Goal: Check status

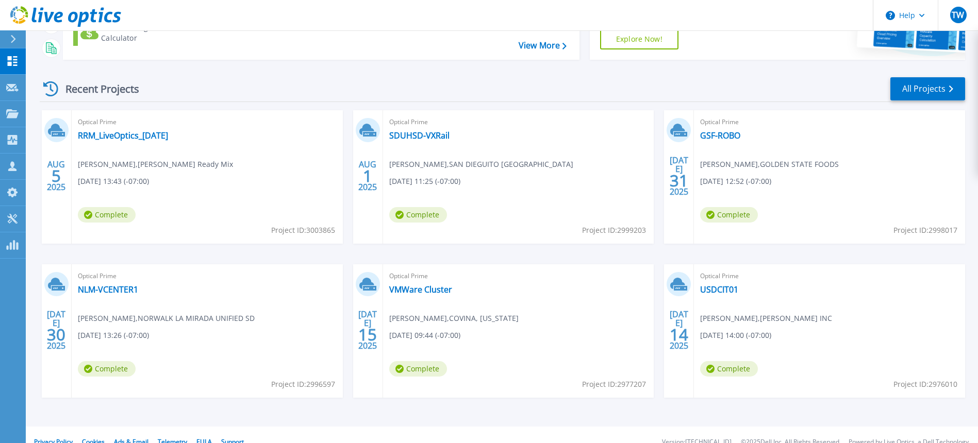
scroll to position [128, 0]
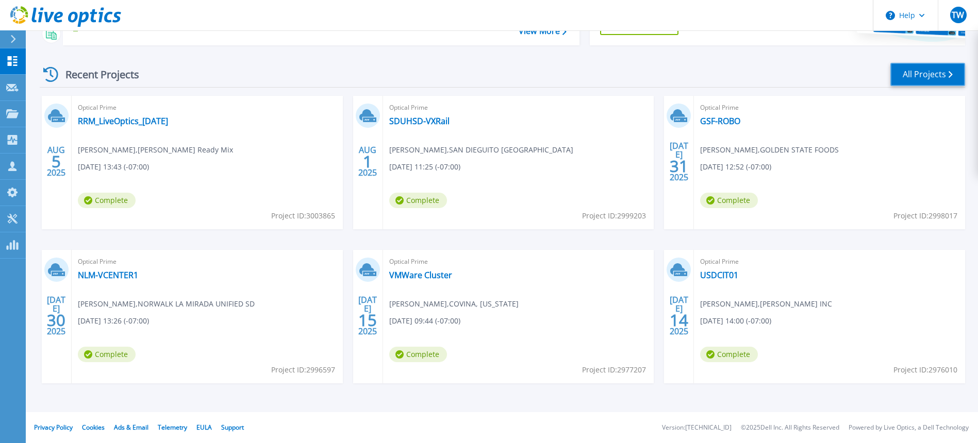
click at [904, 75] on link "All Projects" at bounding box center [927, 74] width 75 height 23
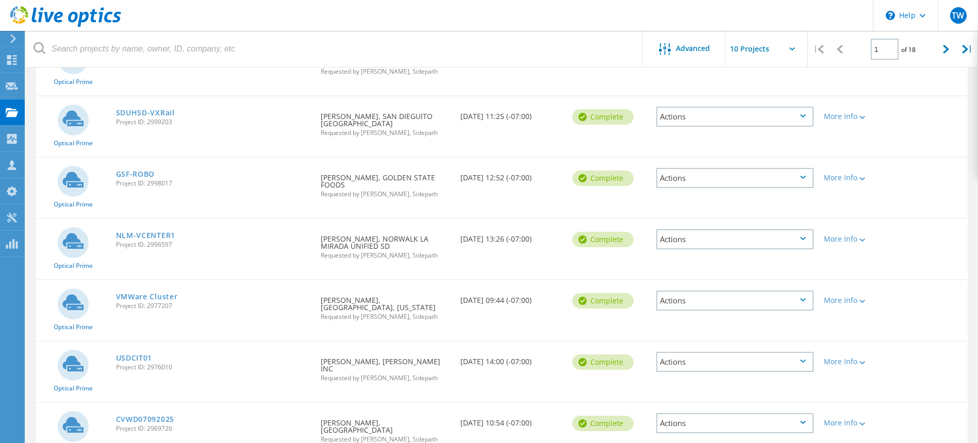
scroll to position [61, 0]
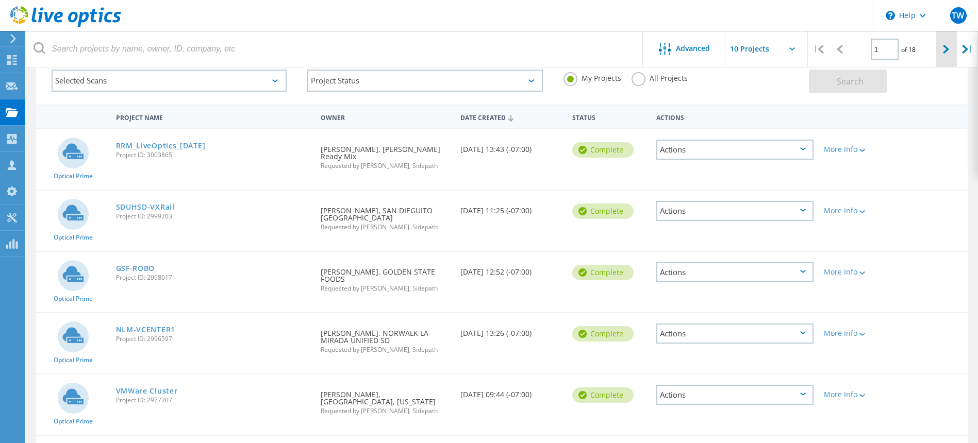
click at [953, 49] on div at bounding box center [946, 49] width 21 height 37
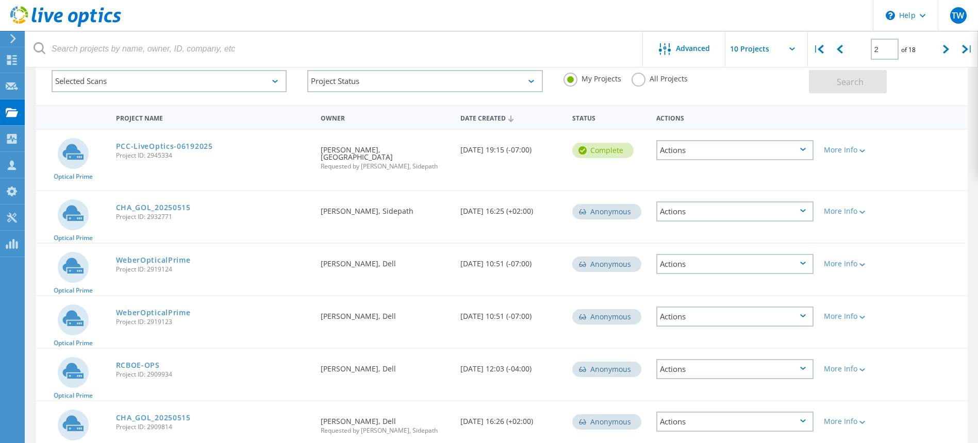
scroll to position [0, 0]
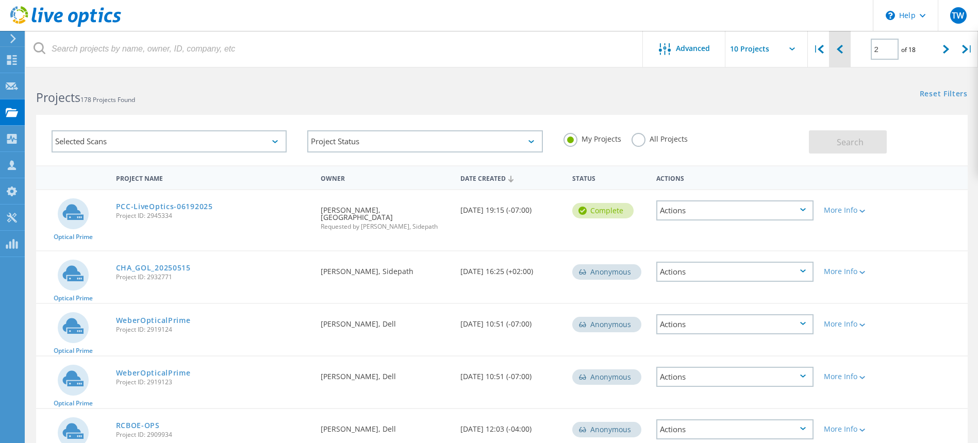
click at [839, 50] on icon at bounding box center [840, 49] width 6 height 9
type input "1"
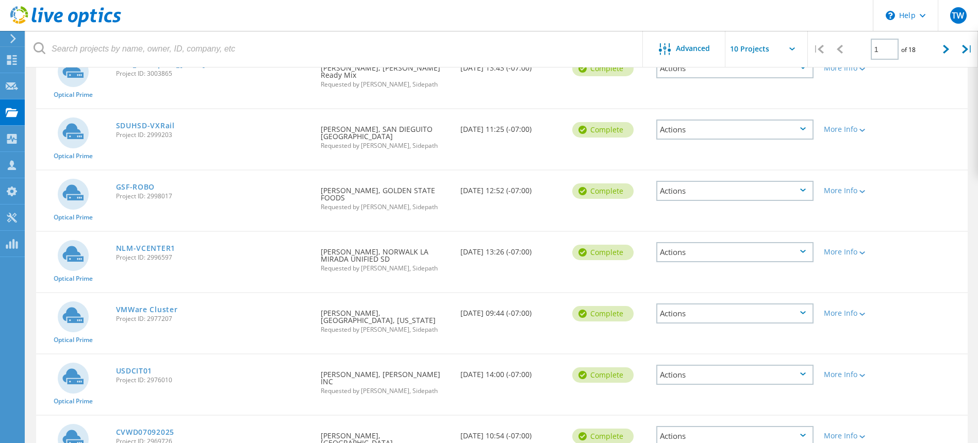
scroll to position [143, 0]
click at [159, 305] on link "VMWare Cluster" at bounding box center [147, 308] width 62 height 7
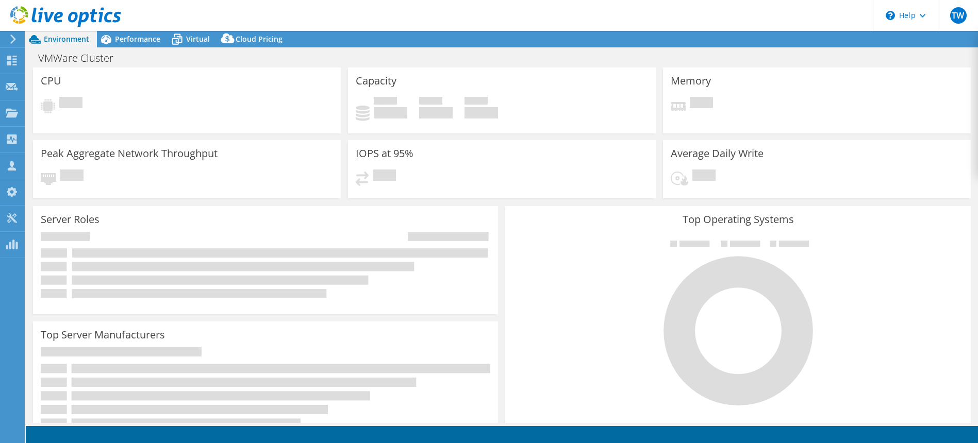
select select "USD"
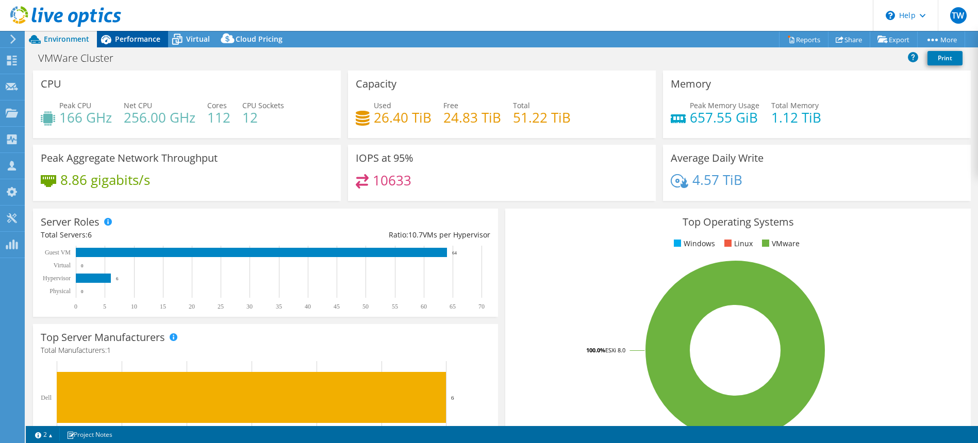
click at [126, 41] on span "Performance" at bounding box center [137, 39] width 45 height 10
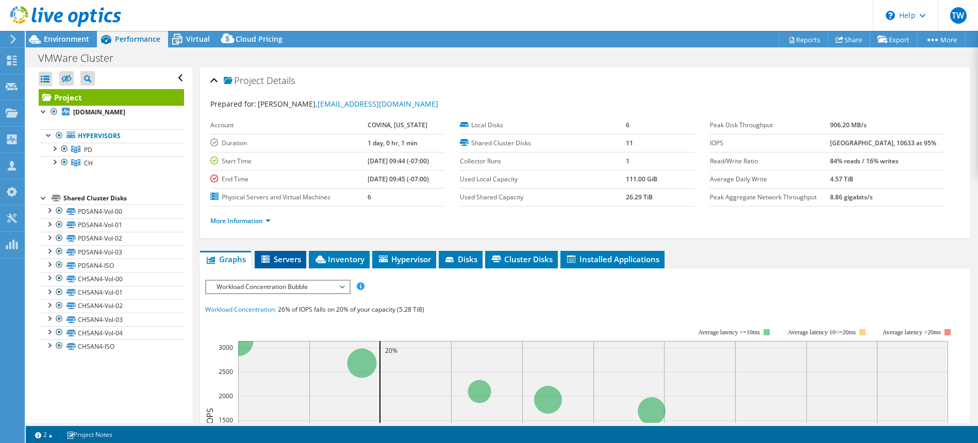
click at [289, 265] on li "Servers" at bounding box center [281, 260] width 52 height 18
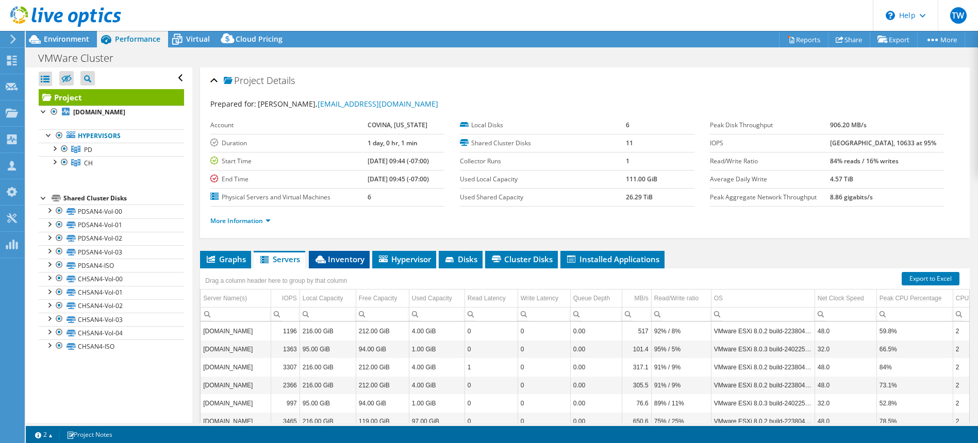
click at [343, 258] on span "Inventory" at bounding box center [339, 259] width 51 height 10
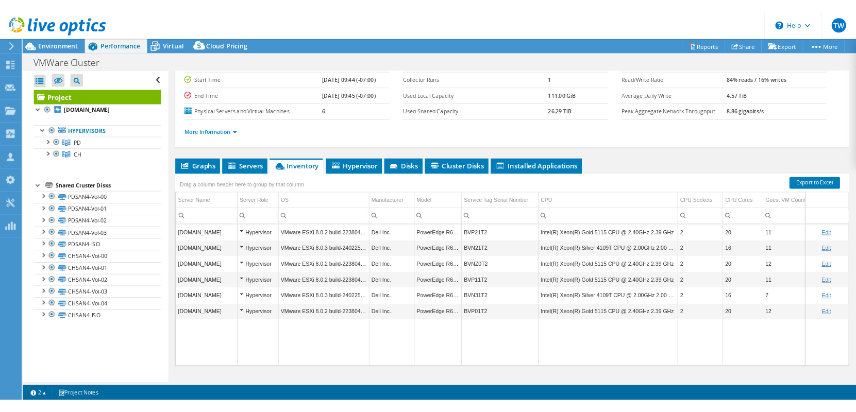
scroll to position [0, 2]
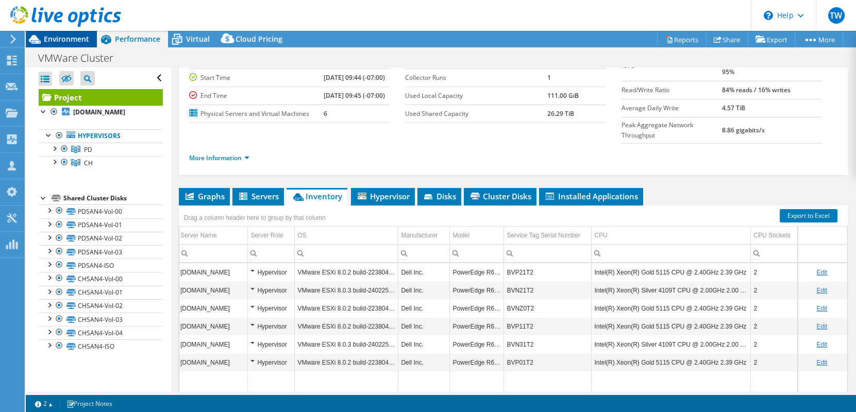
click at [58, 35] on span "Environment" at bounding box center [66, 39] width 45 height 10
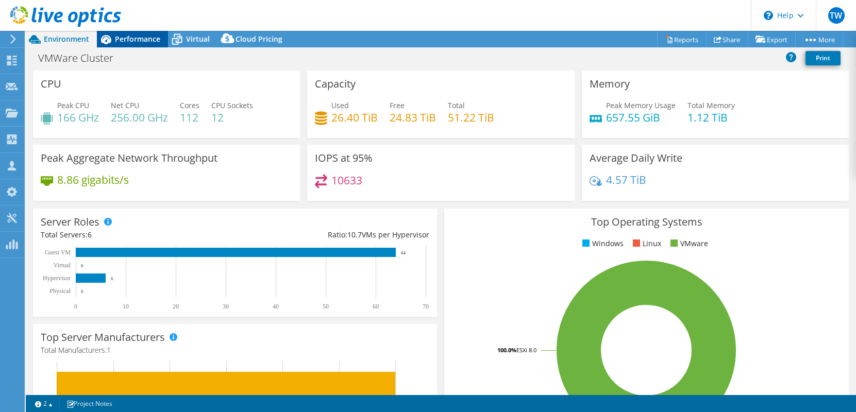
click at [126, 40] on span "Performance" at bounding box center [137, 39] width 45 height 10
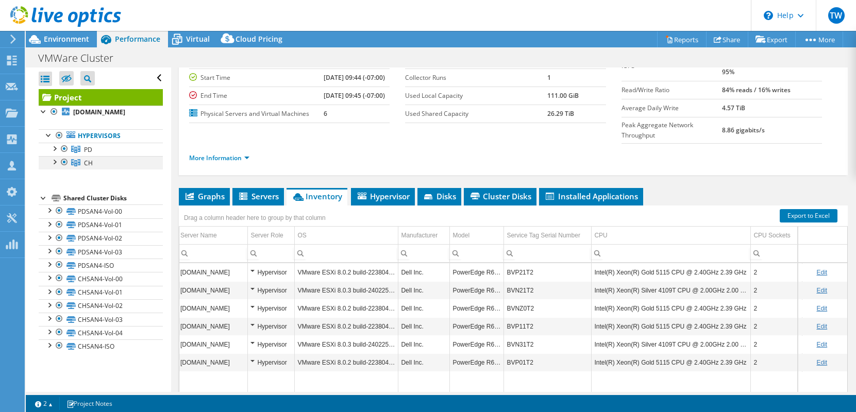
click at [64, 161] on div at bounding box center [64, 162] width 10 height 12
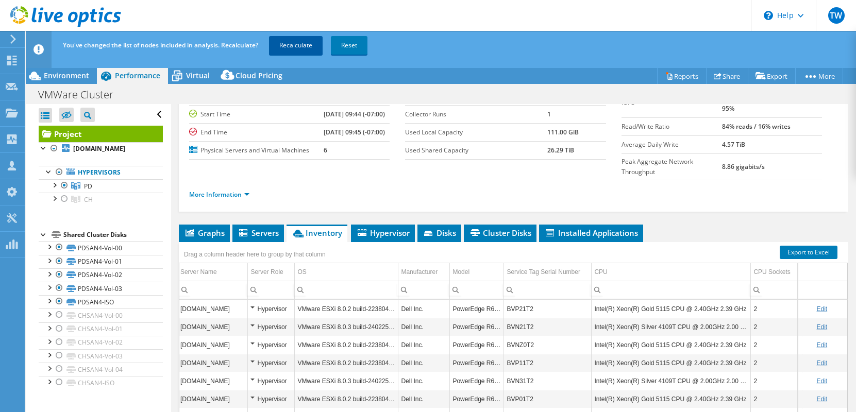
click at [292, 45] on link "Recalculate" at bounding box center [296, 45] width 54 height 19
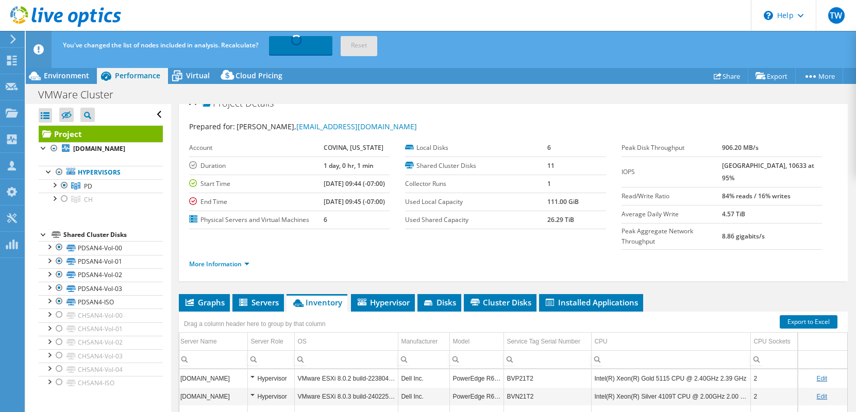
scroll to position [0, 0]
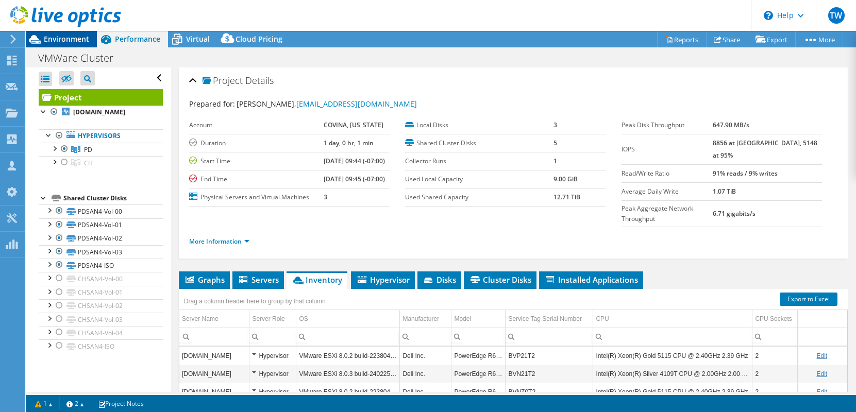
click at [62, 37] on span "Environment" at bounding box center [66, 39] width 45 height 10
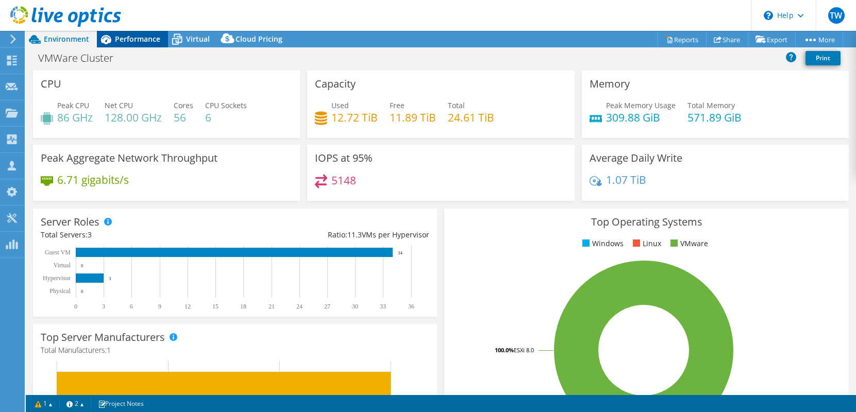
click at [129, 38] on span "Performance" at bounding box center [137, 39] width 45 height 10
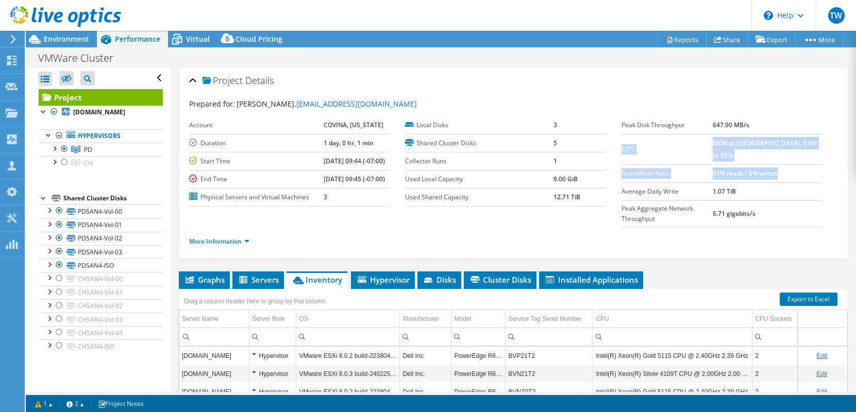
drag, startPoint x: 801, startPoint y: 162, endPoint x: 622, endPoint y: 146, distance: 179.6
click at [622, 146] on tbody "Peak Disk Throughput 647.90 MB/s IOPS 8856 at [GEOGRAPHIC_DATA], 5148 at 95% Re…" at bounding box center [722, 171] width 201 height 111
copy tbody "IOPS 8856 at [GEOGRAPHIC_DATA], 5148 at 95% Read/Write Ratio 91% reads / 9% wri…"
click at [224, 237] on link "More Information" at bounding box center [219, 241] width 60 height 9
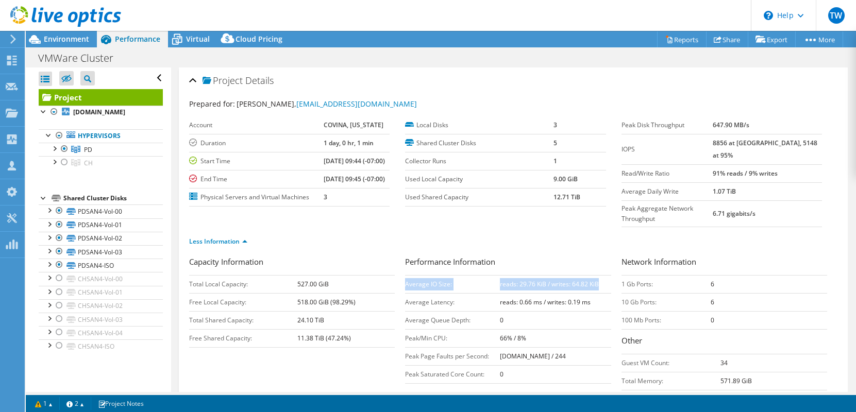
drag, startPoint x: 598, startPoint y: 266, endPoint x: 406, endPoint y: 265, distance: 192.8
click at [406, 275] on tr "Average IO Size: reads: 29.76 KiB / writes: 64.82 KiB" at bounding box center [508, 284] width 206 height 18
copy tr "Average IO Size: reads: 29.76 KiB / writes: 64.82 KiB"
click at [70, 39] on span "Environment" at bounding box center [66, 39] width 45 height 10
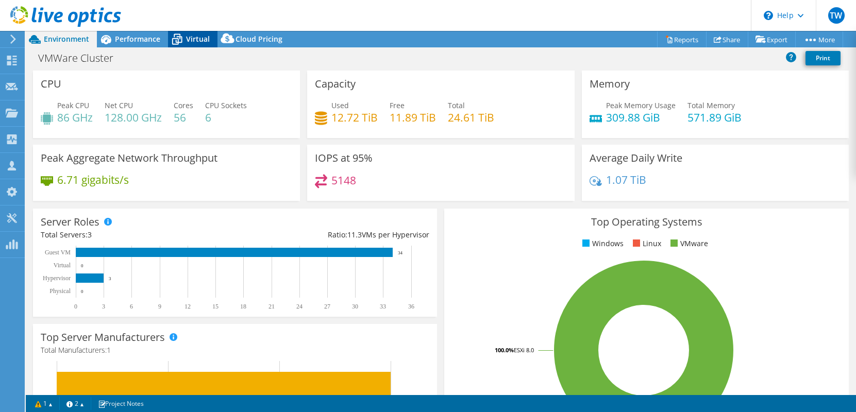
click at [195, 41] on span "Virtual" at bounding box center [198, 39] width 24 height 10
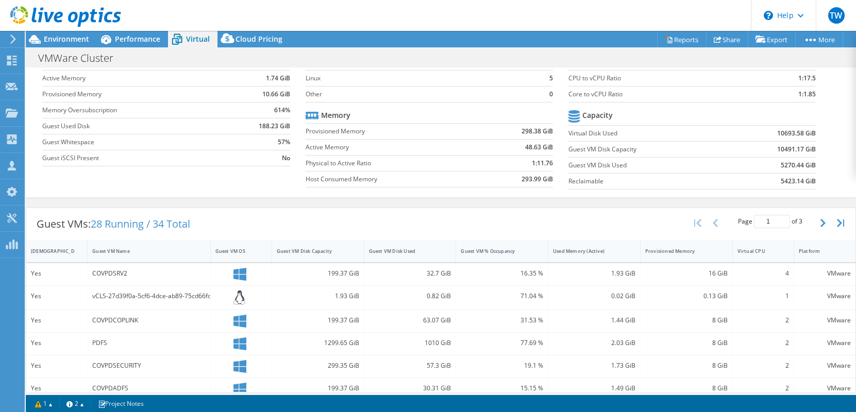
scroll to position [66, 0]
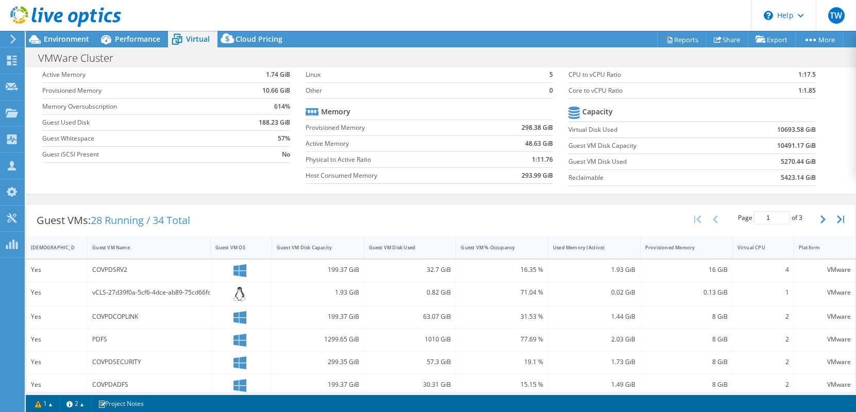
click at [755, 249] on div "Virtual CPU" at bounding box center [757, 247] width 39 height 7
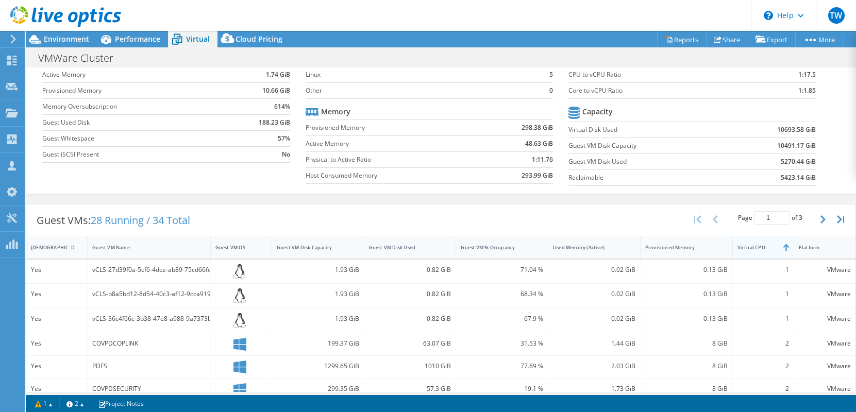
click at [755, 249] on div "Virtual CPU" at bounding box center [757, 247] width 39 height 7
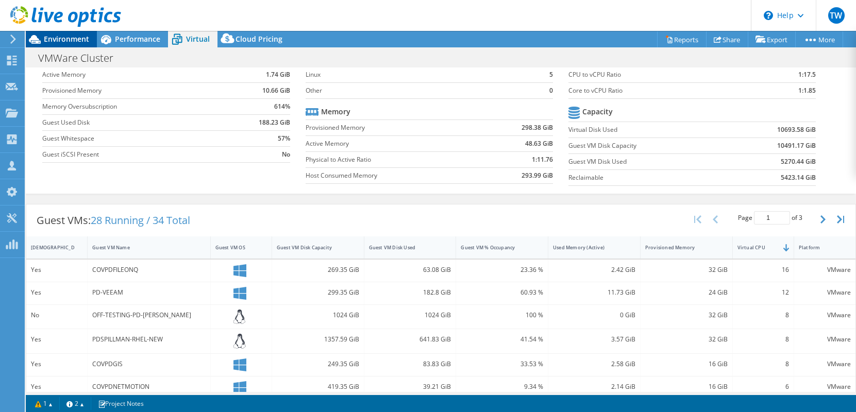
click at [60, 39] on span "Environment" at bounding box center [66, 39] width 45 height 10
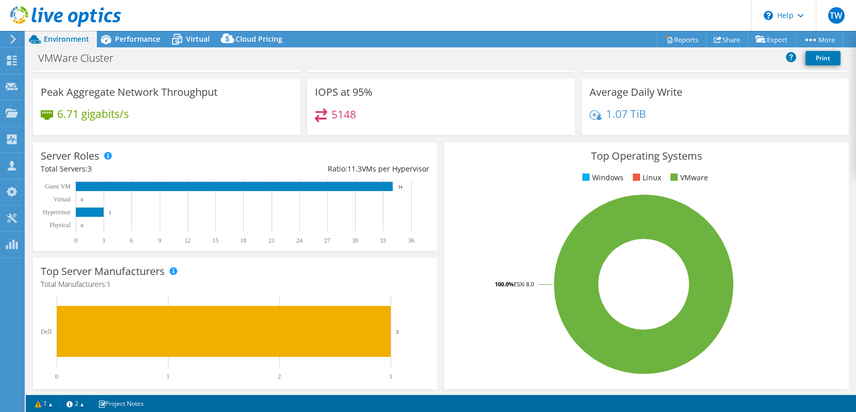
scroll to position [0, 0]
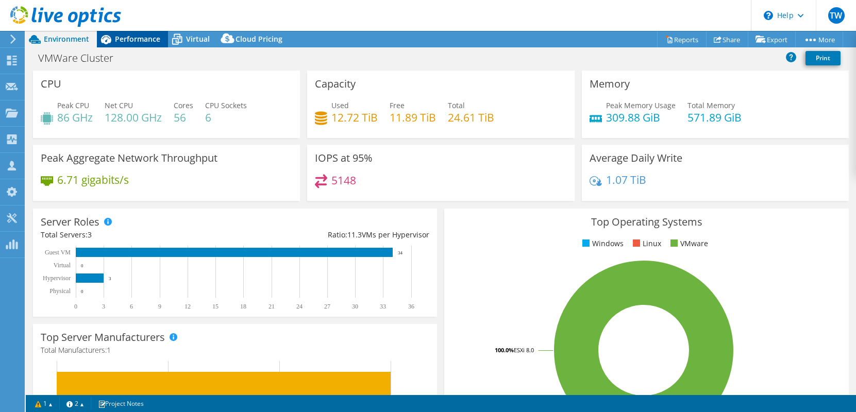
click at [136, 46] on div "Performance" at bounding box center [132, 39] width 71 height 16
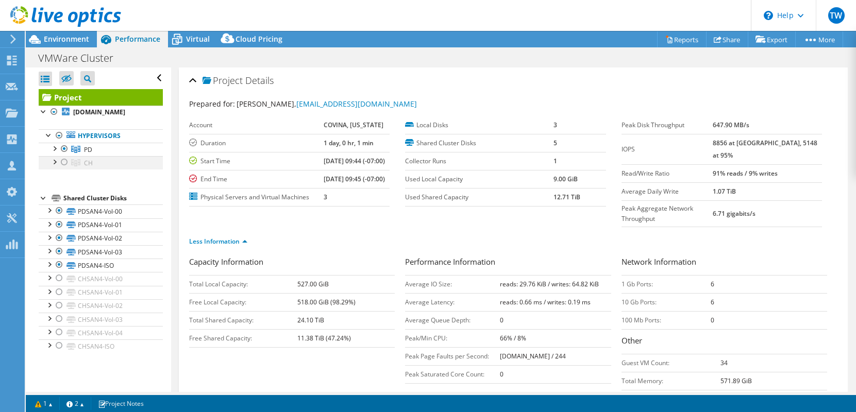
click at [66, 160] on div at bounding box center [64, 162] width 10 height 12
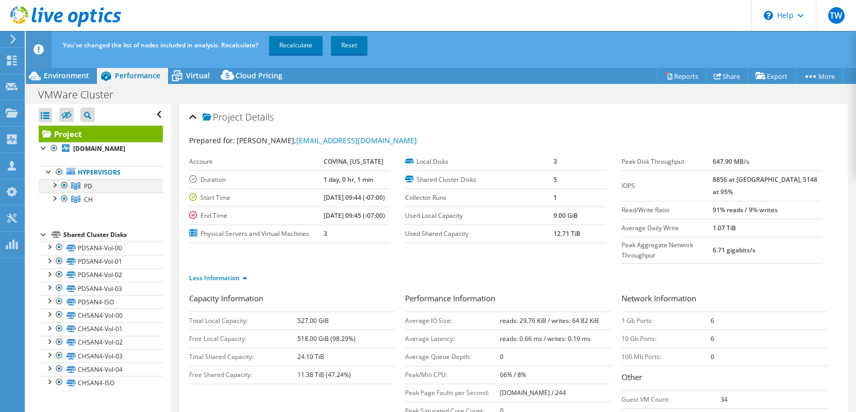
click at [66, 184] on div at bounding box center [64, 185] width 10 height 12
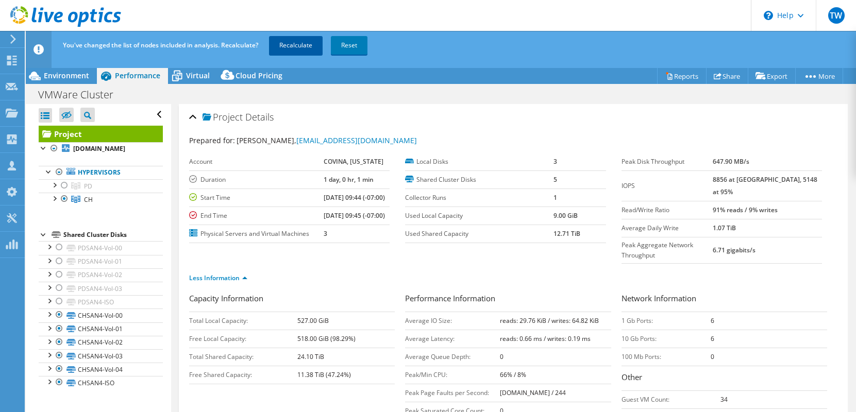
click at [291, 49] on link "Recalculate" at bounding box center [296, 45] width 54 height 19
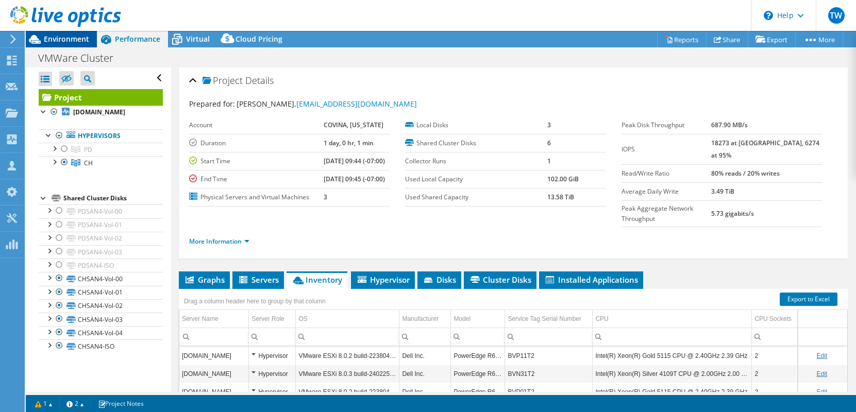
click at [58, 37] on span "Environment" at bounding box center [66, 39] width 45 height 10
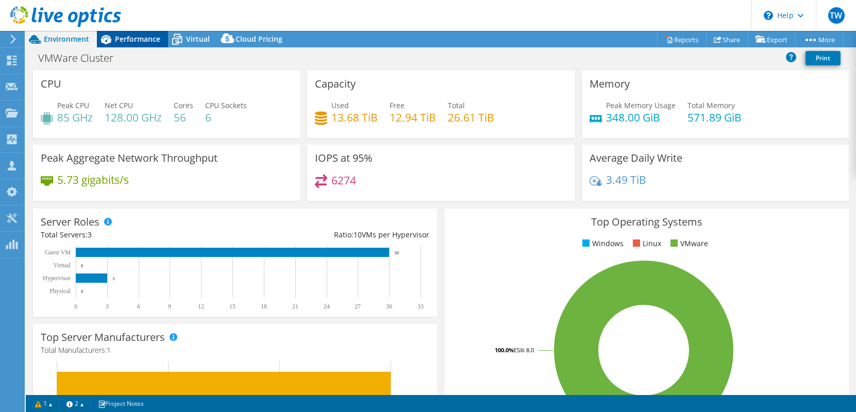
click at [125, 40] on span "Performance" at bounding box center [137, 39] width 45 height 10
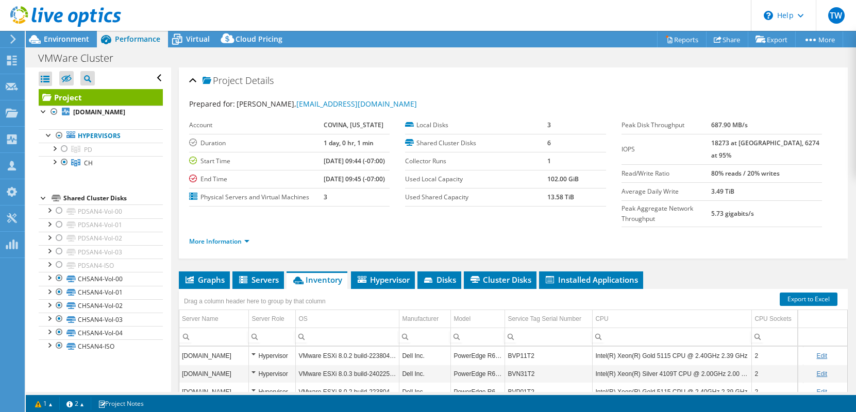
click at [624, 169] on label "Read/Write Ratio" at bounding box center [667, 174] width 90 height 10
drag, startPoint x: 622, startPoint y: 161, endPoint x: 670, endPoint y: 154, distance: 48.6
click at [763, 178] on tbody "Peak Disk Throughput 687.90 MB/s IOPS 18273 at [GEOGRAPHIC_DATA], 6274 at 95% R…" at bounding box center [722, 171] width 201 height 111
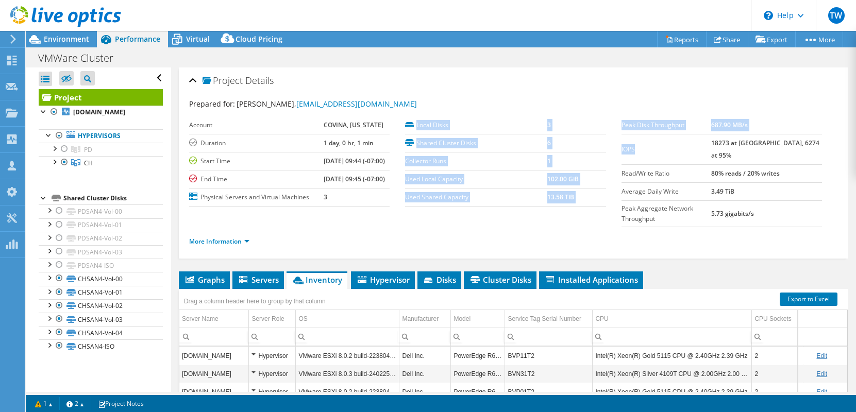
drag, startPoint x: 624, startPoint y: 145, endPoint x: 633, endPoint y: 145, distance: 9.3
click at [634, 145] on section "Prepared for: [PERSON_NAME], [EMAIL_ADDRESS][DOMAIN_NAME] Account [GEOGRAPHIC_D…" at bounding box center [513, 177] width 648 height 158
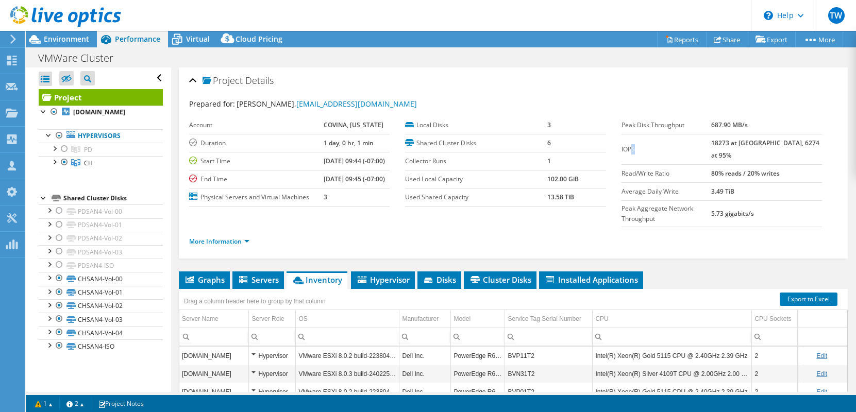
drag, startPoint x: 633, startPoint y: 145, endPoint x: 624, endPoint y: 144, distance: 9.3
click at [631, 145] on label "IOPS" at bounding box center [667, 149] width 90 height 10
drag, startPoint x: 622, startPoint y: 144, endPoint x: 810, endPoint y: 163, distance: 189.6
click at [810, 164] on tbody "Peak Disk Throughput 687.90 MB/s IOPS 18273 at [GEOGRAPHIC_DATA], 6274 at 95% R…" at bounding box center [722, 171] width 201 height 111
copy tbody "IOPS 18273 at [GEOGRAPHIC_DATA], 6274 at 95% Read/Write Ratio 80% reads / 20% w…"
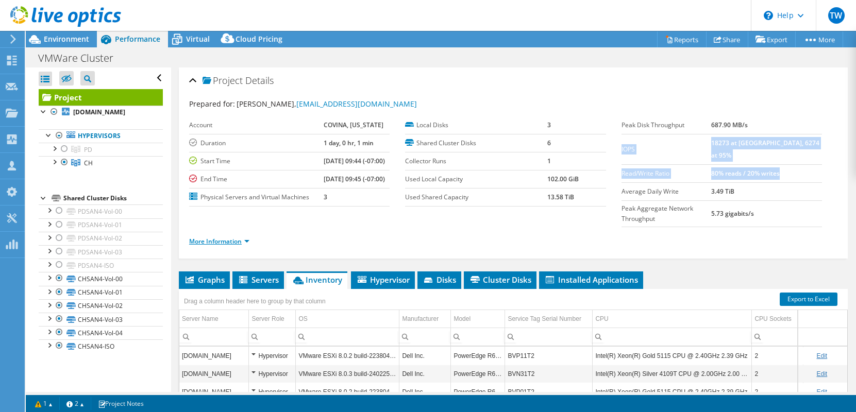
click at [212, 237] on link "More Information" at bounding box center [219, 241] width 60 height 9
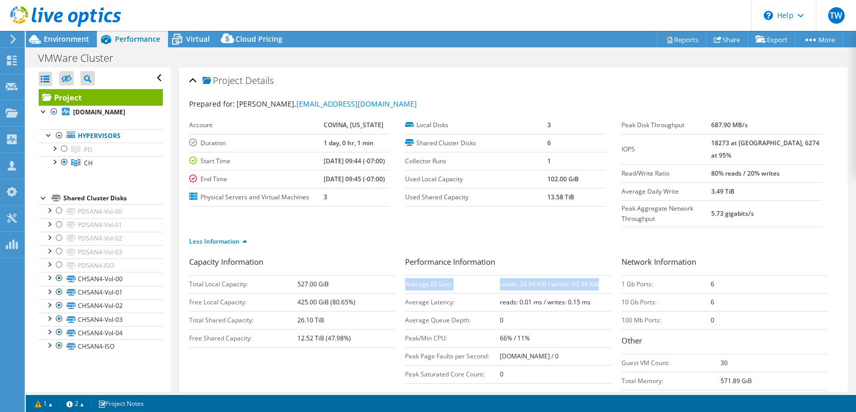
drag, startPoint x: 599, startPoint y: 263, endPoint x: 406, endPoint y: 268, distance: 192.8
click at [406, 275] on tr "Average IO Size: reads: 24.94 KiB / writes: 93.49 KiB" at bounding box center [508, 284] width 206 height 18
copy tr "Average IO Size: reads: 24.94 KiB / writes: 93.49 KiB"
click at [191, 41] on span "Virtual" at bounding box center [198, 39] width 24 height 10
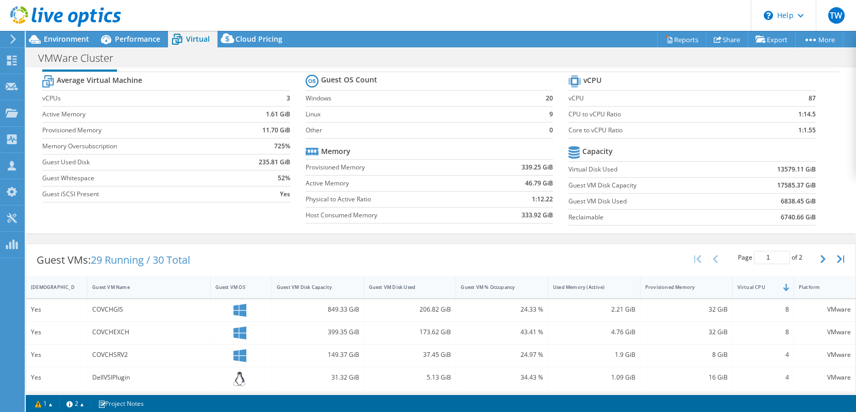
scroll to position [25, 0]
click at [742, 293] on div "Virtual CPU" at bounding box center [757, 289] width 48 height 16
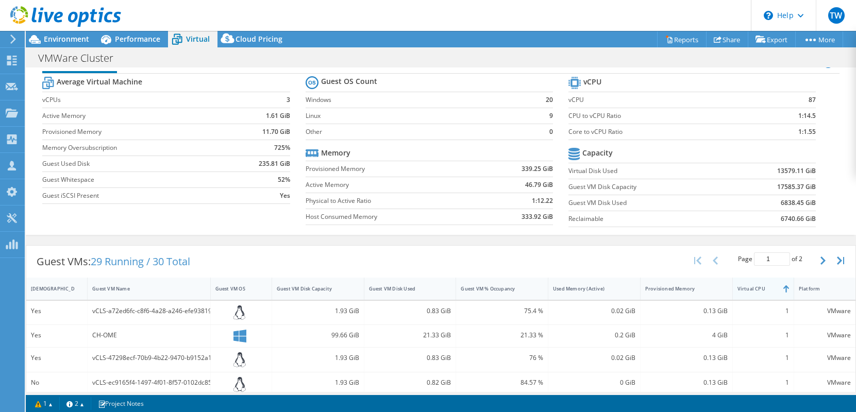
click at [743, 292] on div "Virtual CPU" at bounding box center [757, 289] width 48 height 16
